Goal: Complete application form

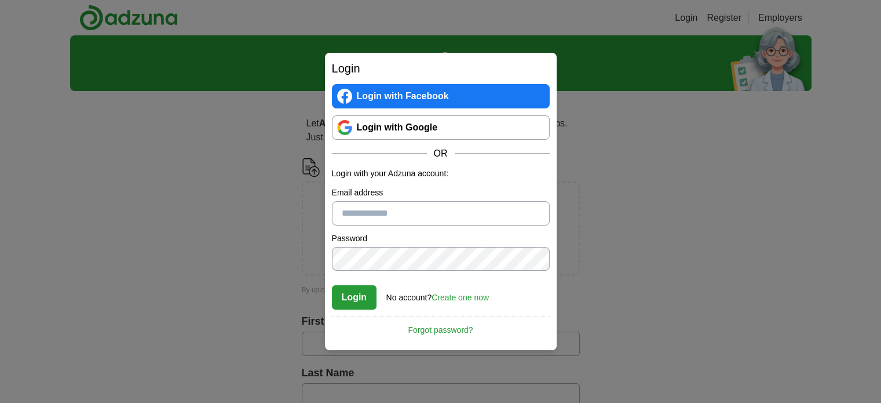
click at [376, 125] on link "Login with Google" at bounding box center [441, 127] width 218 height 24
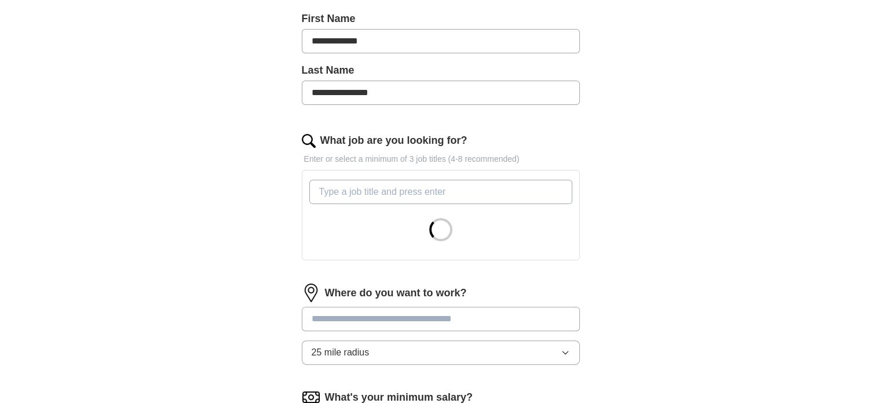
scroll to position [258, 0]
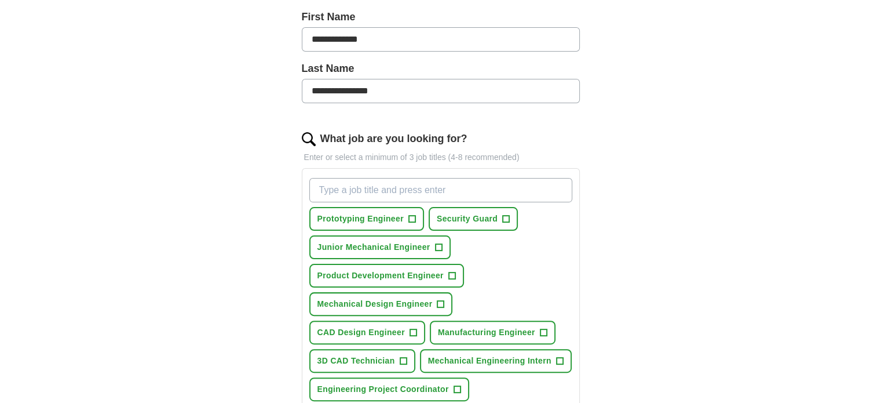
click at [432, 192] on input "What job are you looking for?" at bounding box center [440, 190] width 263 height 24
click at [399, 243] on span "Junior Mechanical Engineer" at bounding box center [373, 247] width 113 height 12
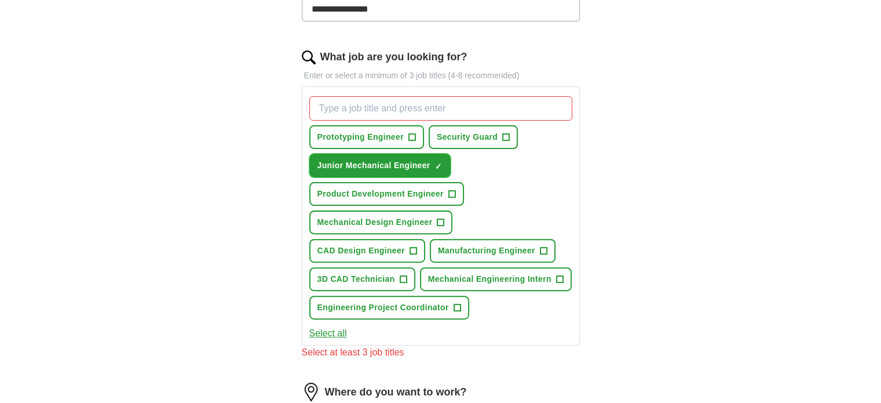
scroll to position [341, 0]
click at [395, 220] on span "Mechanical Design Engineer" at bounding box center [374, 221] width 115 height 12
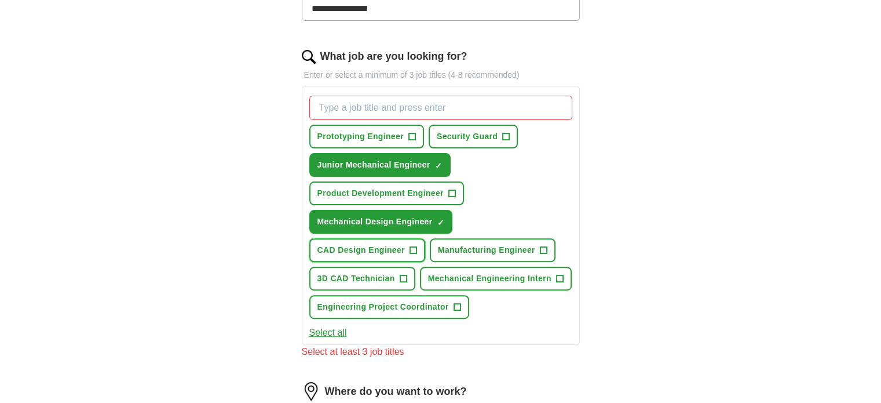
click at [383, 252] on span "CAD Design Engineer" at bounding box center [360, 250] width 87 height 12
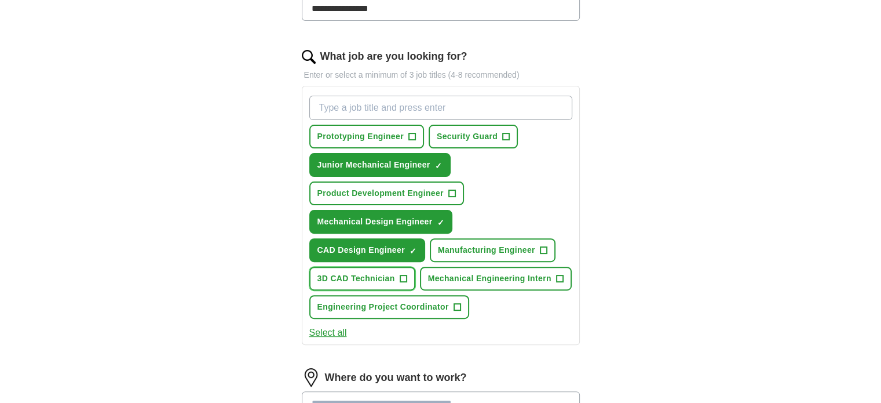
click at [383, 272] on span "3D CAD Technician" at bounding box center [356, 278] width 78 height 12
click at [467, 238] on button "Manufacturing Engineer +" at bounding box center [493, 250] width 126 height 24
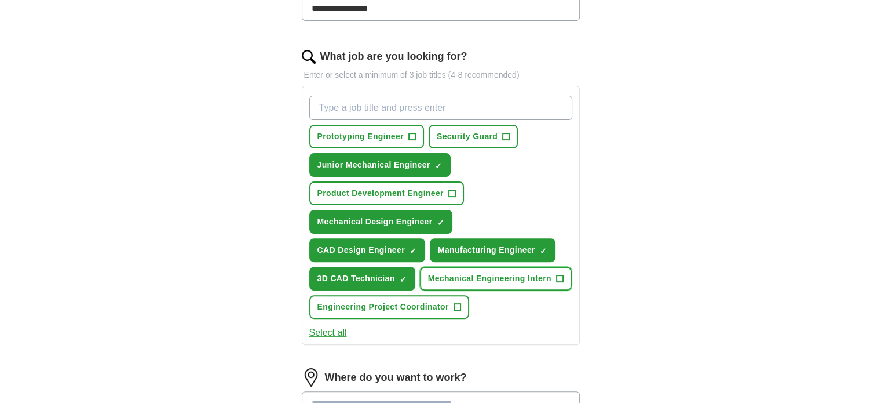
click at [466, 273] on span "Mechanical Engineering Intern" at bounding box center [489, 278] width 123 height 12
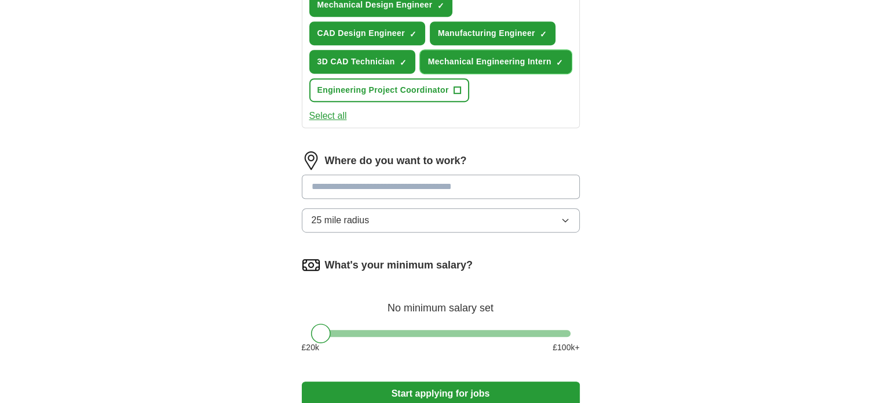
scroll to position [558, 0]
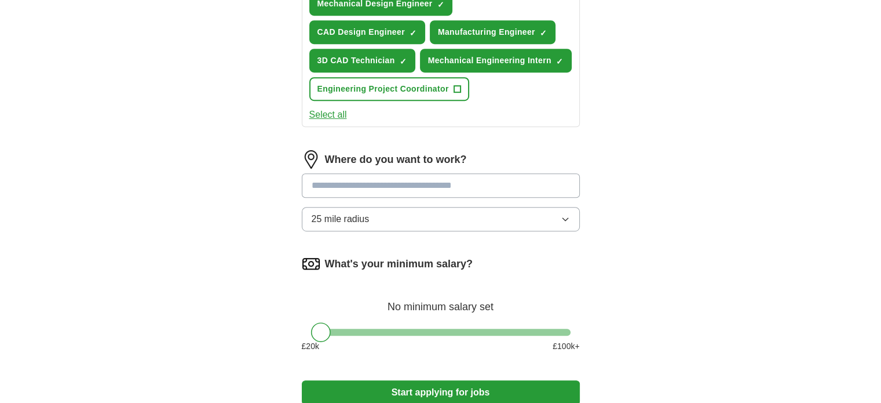
click at [436, 186] on input at bounding box center [441, 185] width 278 height 24
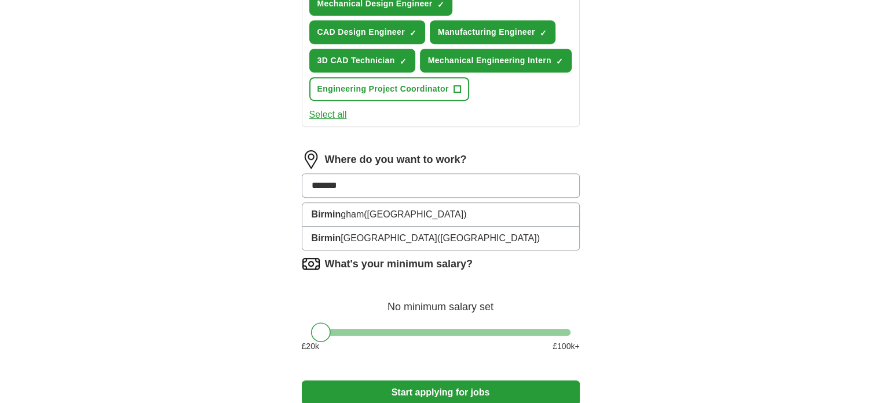
type input "********"
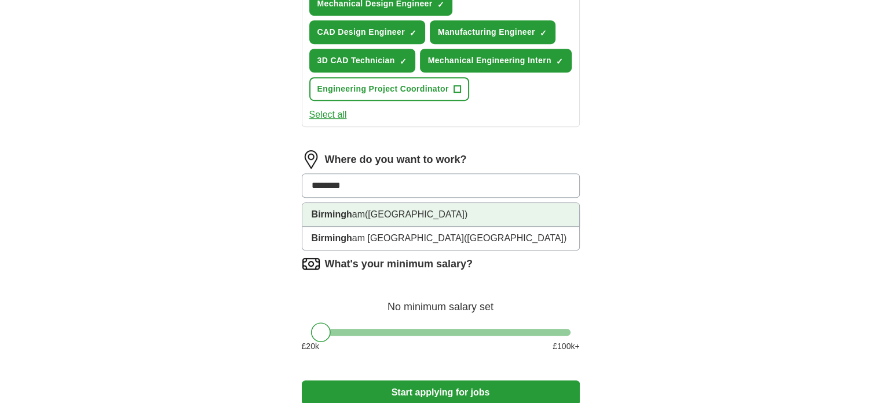
click at [426, 203] on li "Birmingh am ([GEOGRAPHIC_DATA])" at bounding box center [440, 215] width 277 height 24
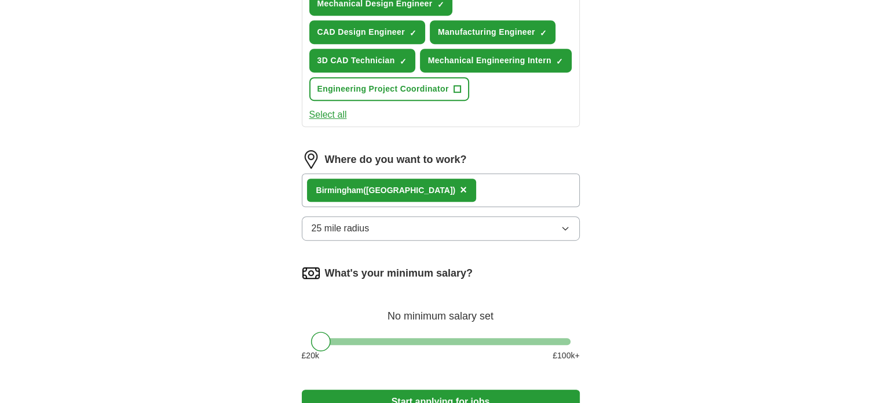
click at [480, 232] on button "25 mile radius" at bounding box center [441, 228] width 278 height 24
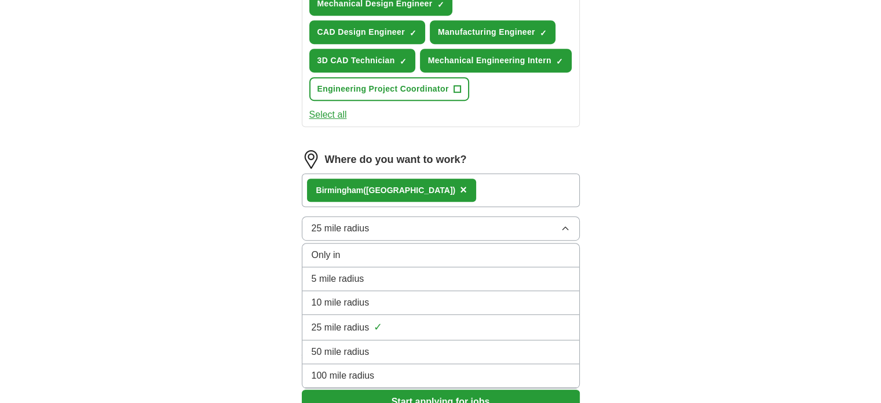
click at [378, 345] on div "50 mile radius" at bounding box center [441, 352] width 258 height 14
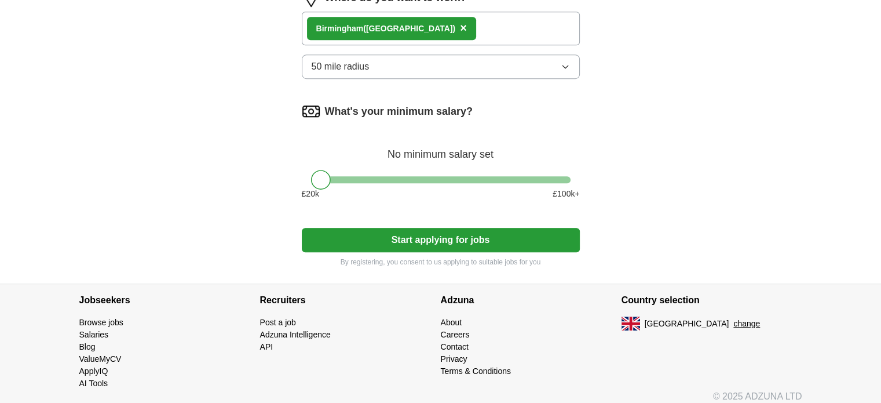
scroll to position [725, 0]
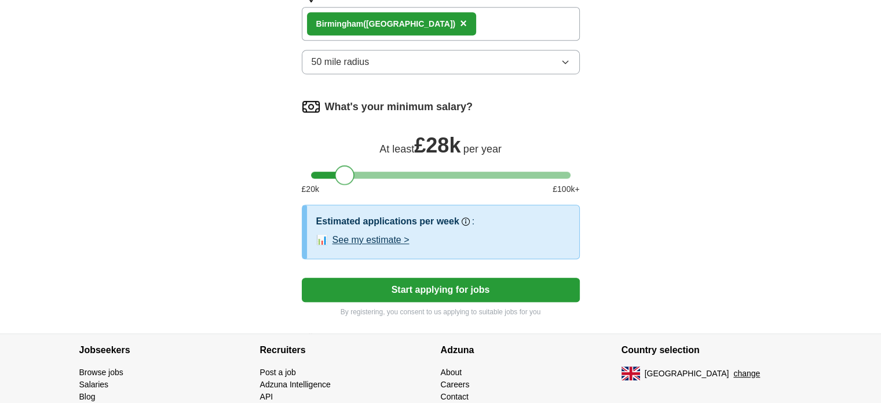
drag, startPoint x: 317, startPoint y: 168, endPoint x: 340, endPoint y: 169, distance: 22.6
click at [340, 169] on div at bounding box center [345, 175] width 20 height 20
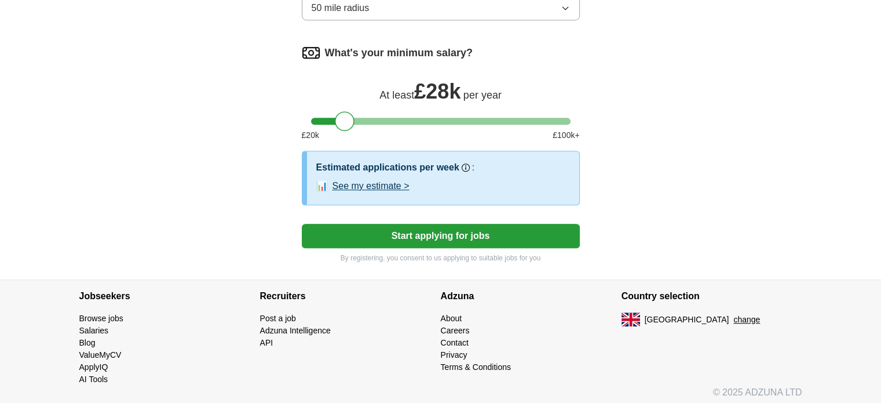
click at [450, 236] on button "Start applying for jobs" at bounding box center [441, 236] width 278 height 24
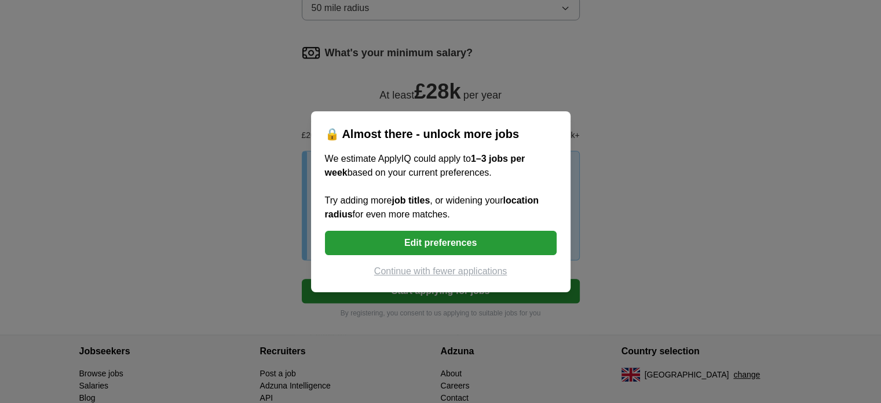
click at [448, 247] on button "Edit preferences" at bounding box center [441, 243] width 232 height 24
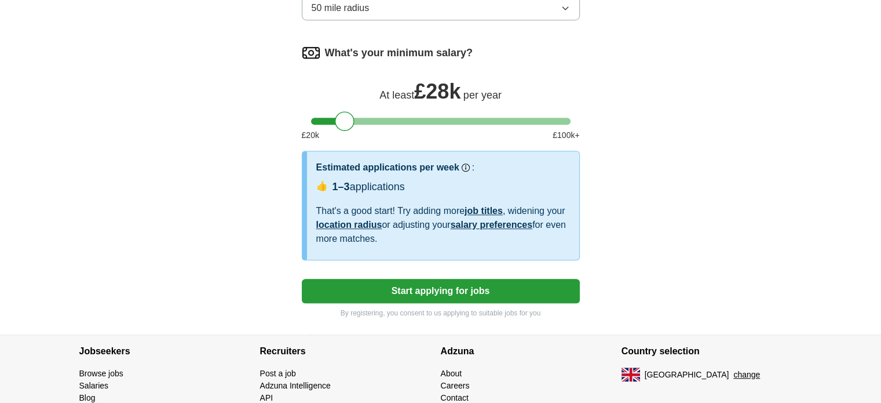
click at [469, 220] on link "salary preferences" at bounding box center [492, 225] width 82 height 10
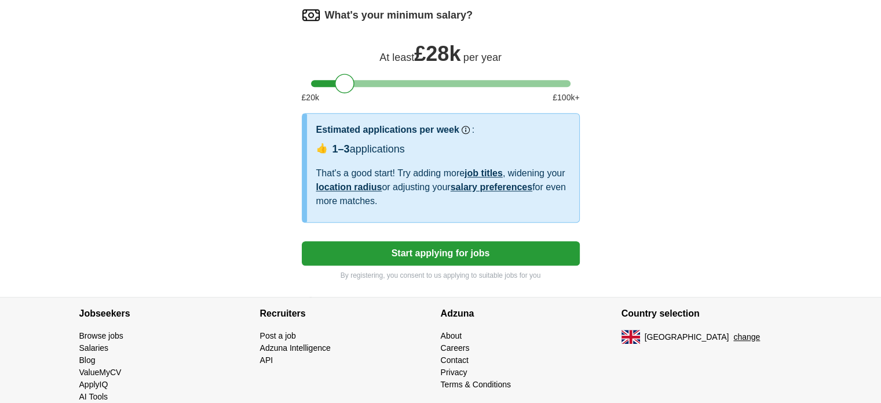
scroll to position [817, 0]
drag, startPoint x: 336, startPoint y: 74, endPoint x: 325, endPoint y: 76, distance: 11.9
click at [325, 76] on div at bounding box center [333, 83] width 20 height 20
click at [438, 248] on button "Start applying for jobs" at bounding box center [441, 252] width 278 height 24
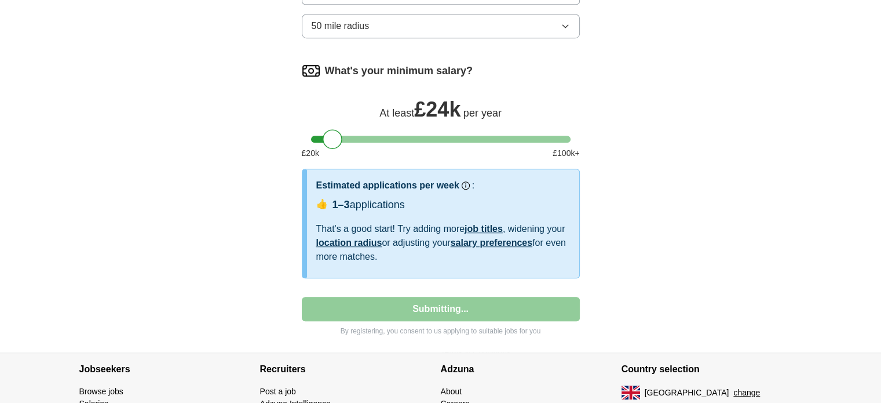
select select "**"
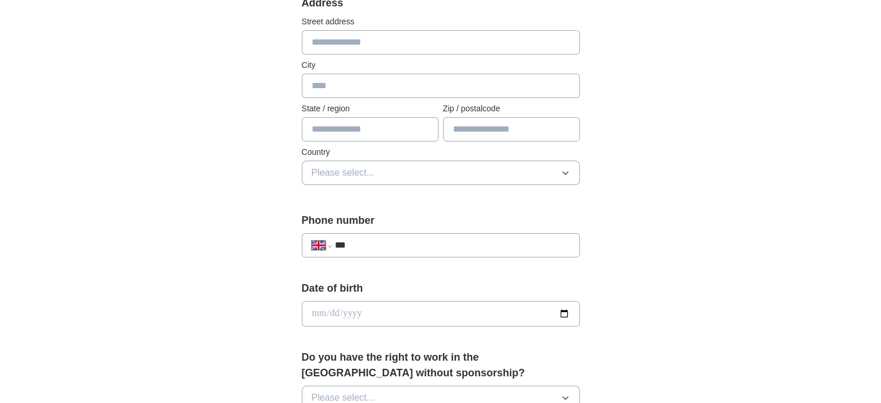
scroll to position [160, 0]
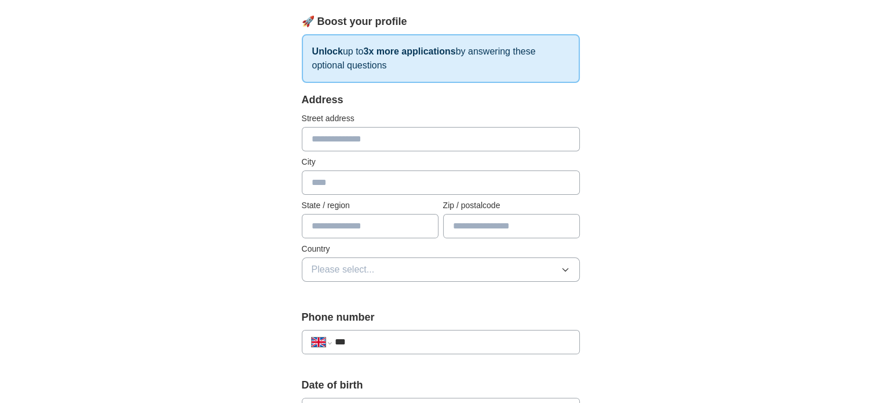
click at [364, 139] on input "text" at bounding box center [441, 139] width 278 height 24
type input "**********"
type input "*******"
click at [385, 232] on input "text" at bounding box center [370, 226] width 137 height 24
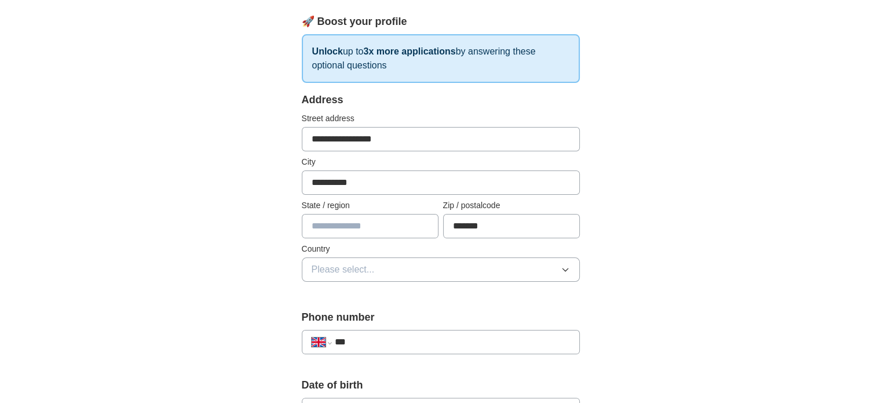
type input "**********"
click at [405, 271] on button "Please select..." at bounding box center [441, 269] width 278 height 24
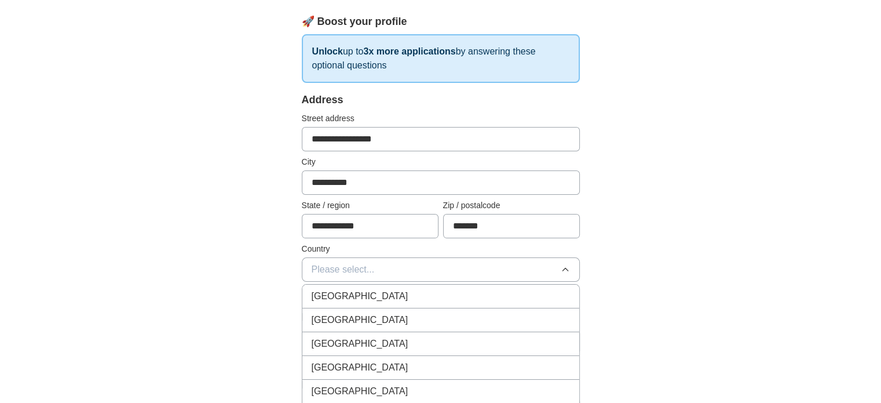
click at [383, 292] on div "[GEOGRAPHIC_DATA]" at bounding box center [441, 296] width 258 height 14
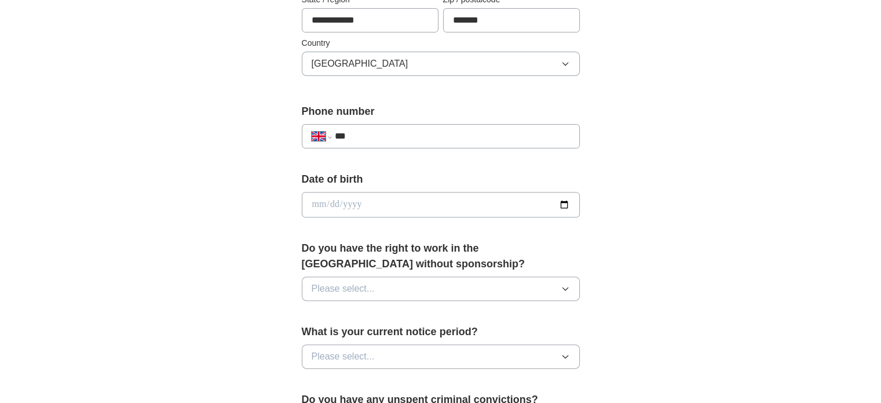
scroll to position [371, 0]
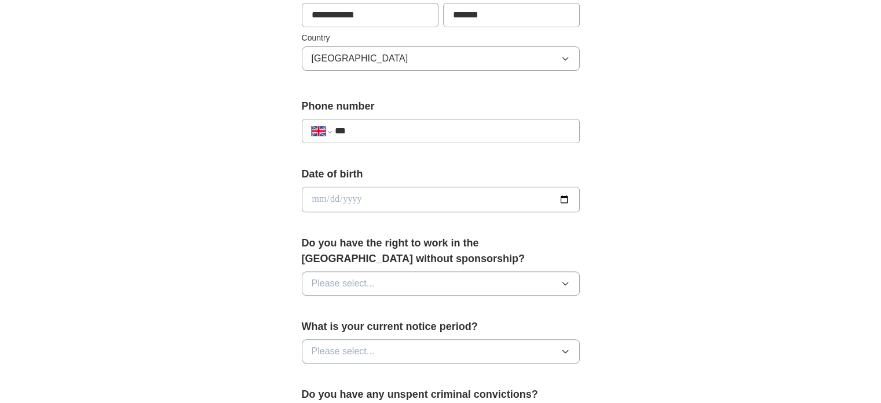
click at [408, 127] on input "***" at bounding box center [451, 131] width 235 height 14
type input "**********"
click at [321, 195] on input "date" at bounding box center [441, 198] width 278 height 25
type input "**********"
click at [365, 277] on span "Please select..." at bounding box center [343, 283] width 63 height 14
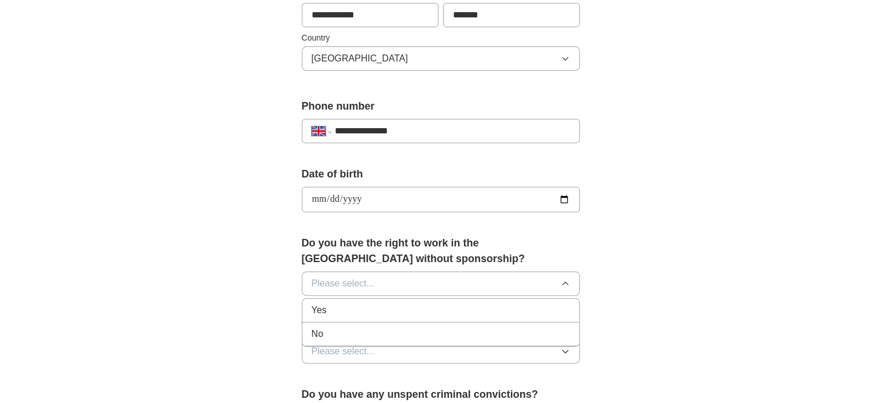
click at [327, 303] on div "Yes" at bounding box center [441, 310] width 258 height 14
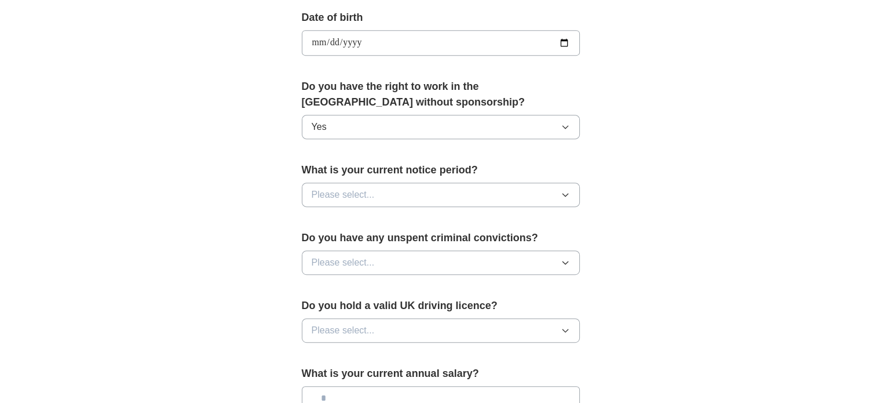
scroll to position [528, 0]
click at [352, 195] on span "Please select..." at bounding box center [343, 193] width 63 height 14
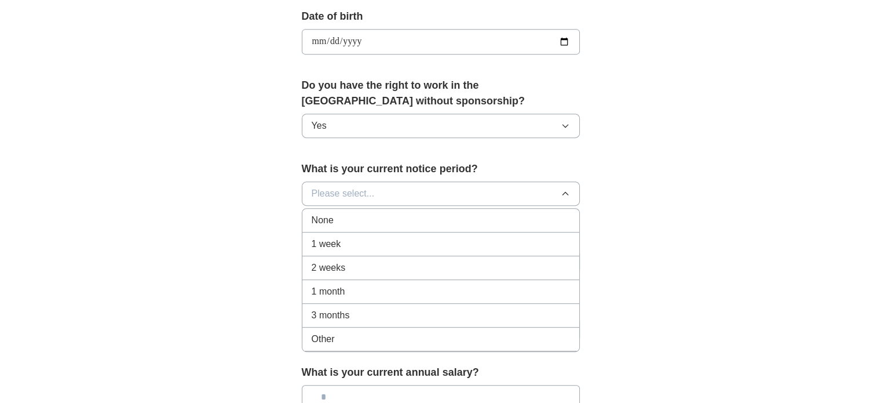
click at [334, 215] on div "None" at bounding box center [441, 220] width 258 height 14
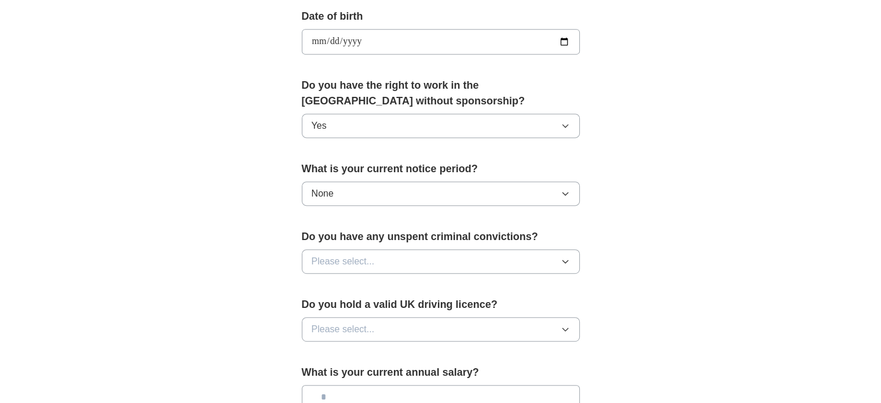
click at [377, 266] on button "Please select..." at bounding box center [441, 261] width 278 height 24
click at [336, 308] on div "No" at bounding box center [441, 312] width 258 height 14
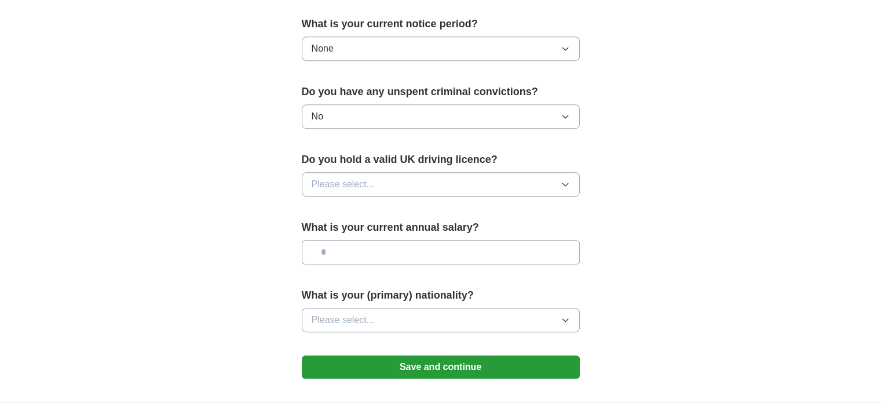
scroll to position [674, 0]
click at [396, 177] on button "Please select..." at bounding box center [441, 183] width 278 height 24
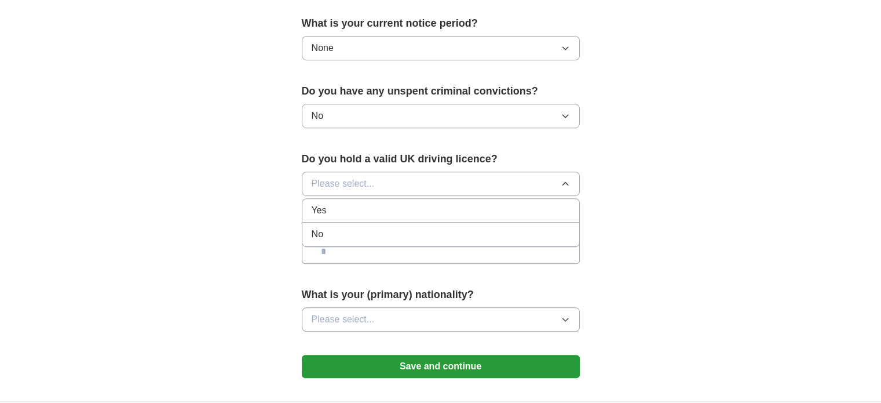
click at [346, 203] on div "Yes" at bounding box center [441, 210] width 258 height 14
click at [347, 250] on input "text" at bounding box center [441, 251] width 278 height 24
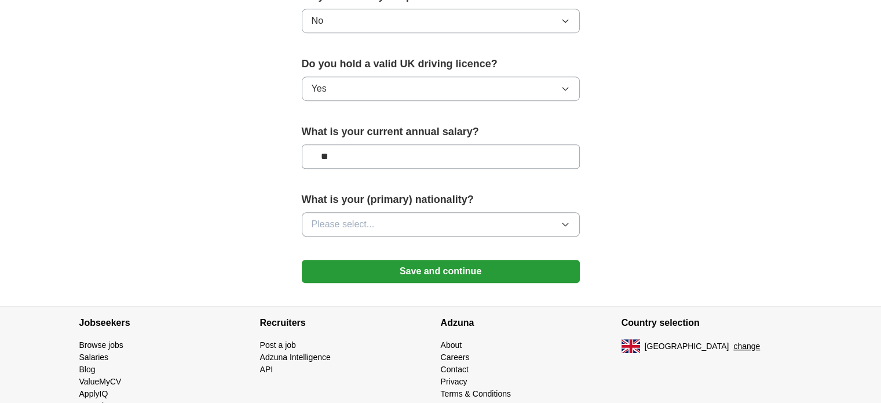
scroll to position [797, 0]
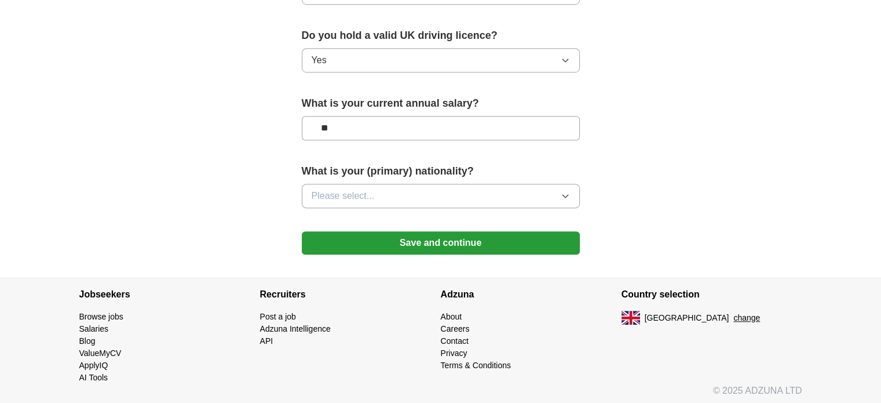
type input "**"
click at [389, 185] on button "Please select..." at bounding box center [441, 196] width 278 height 24
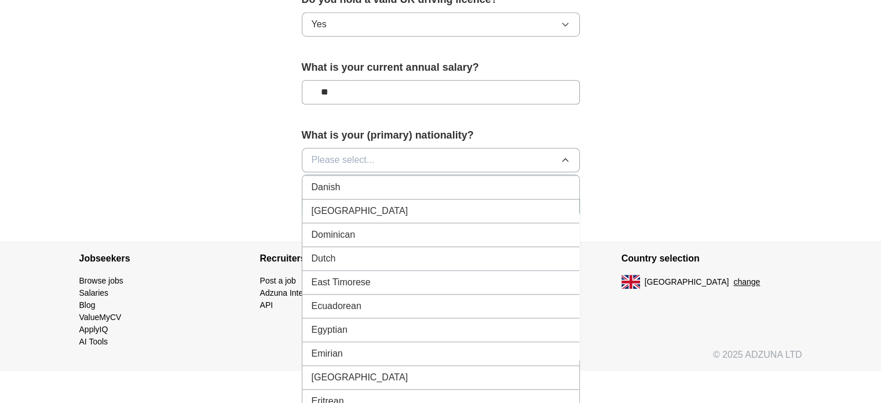
scroll to position [1140, 0]
click at [371, 153] on span "Please select..." at bounding box center [343, 160] width 63 height 14
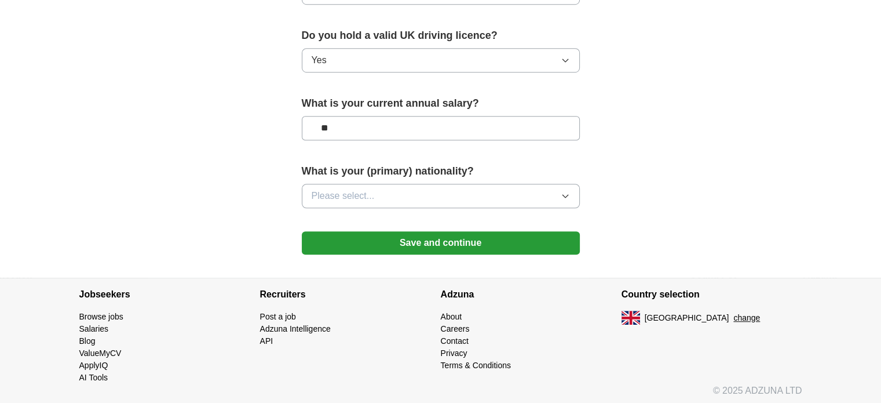
click at [364, 199] on button "Please select..." at bounding box center [441, 196] width 278 height 24
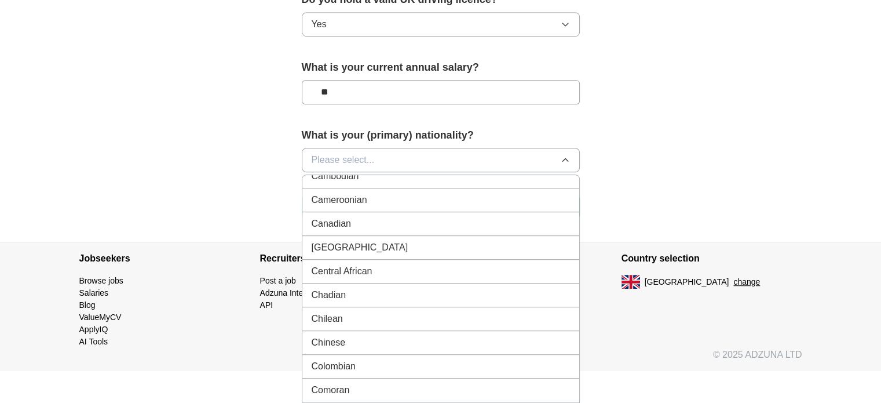
scroll to position [769, 0]
click at [364, 199] on span "Cameroonian" at bounding box center [340, 201] width 56 height 14
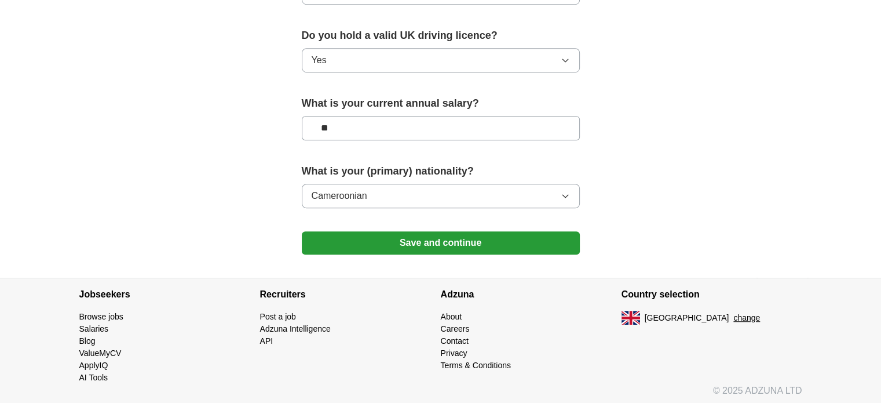
click at [424, 243] on button "Save and continue" at bounding box center [441, 242] width 278 height 23
